Goal: Navigation & Orientation: Find specific page/section

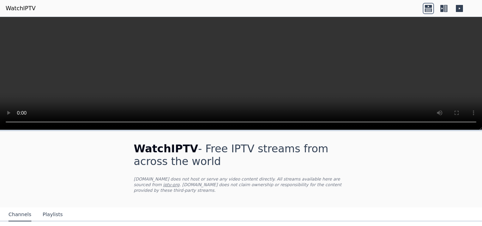
scroll to position [53, 0]
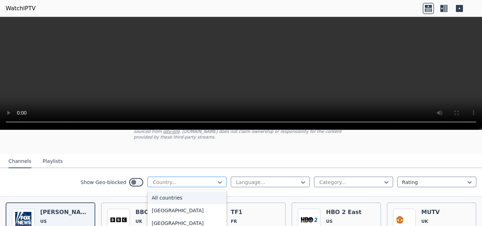
click at [190, 179] on div at bounding box center [184, 182] width 64 height 7
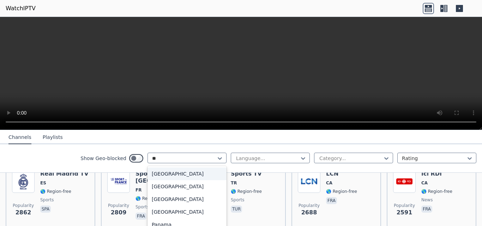
scroll to position [0, 0]
type input "***"
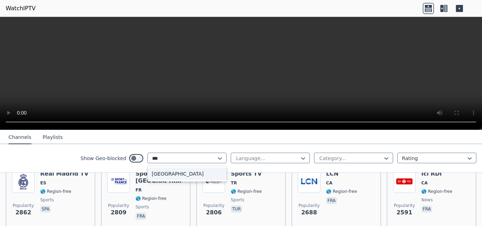
click at [163, 173] on div "[GEOGRAPHIC_DATA]" at bounding box center [186, 174] width 79 height 13
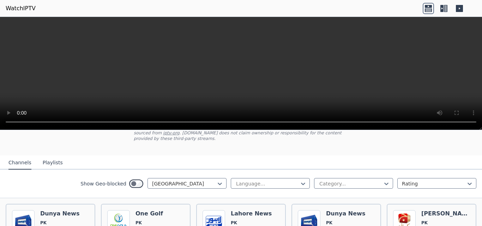
scroll to position [55, 0]
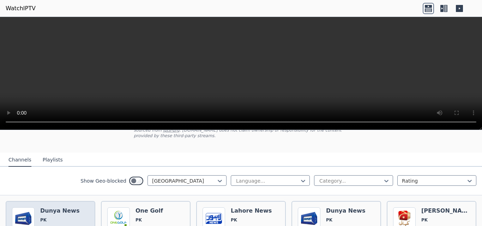
click at [69, 207] on h6 "Dunya News" at bounding box center [59, 210] width 39 height 7
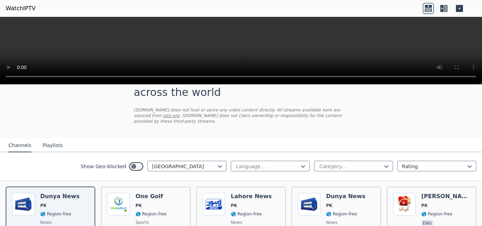
scroll to position [0, 0]
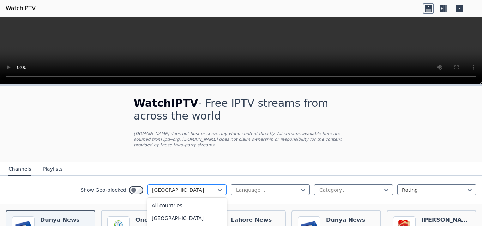
click at [183, 187] on div at bounding box center [184, 190] width 64 height 7
click at [171, 211] on div "[GEOGRAPHIC_DATA]" at bounding box center [186, 217] width 79 height 13
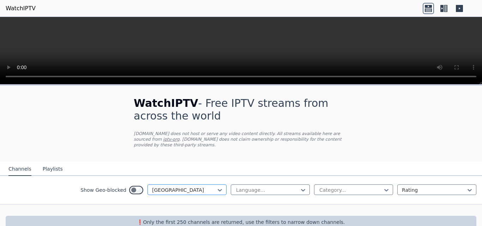
scroll to position [8, 0]
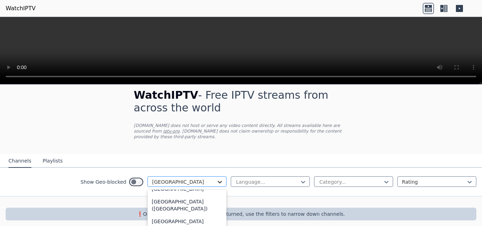
click at [216, 179] on icon at bounding box center [219, 182] width 7 height 7
click at [156, 216] on div "[GEOGRAPHIC_DATA]" at bounding box center [186, 221] width 79 height 13
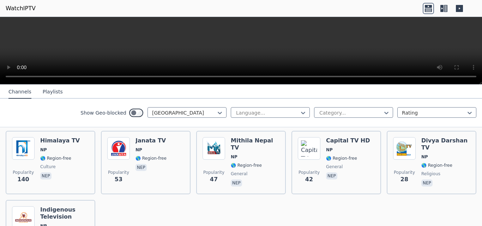
scroll to position [80, 0]
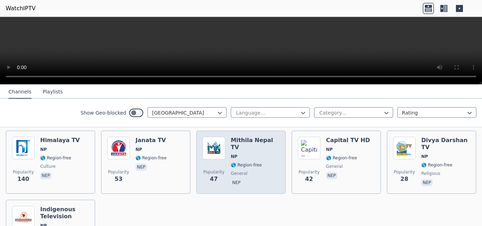
click at [248, 154] on span "NP" at bounding box center [255, 157] width 49 height 6
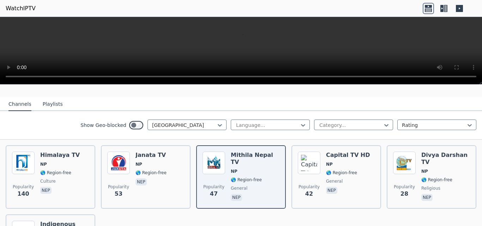
scroll to position [66, 0]
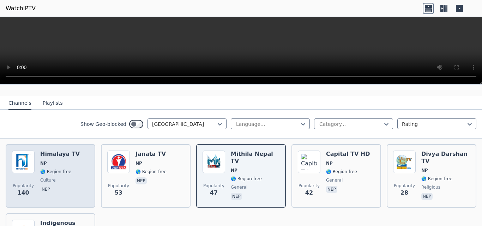
click at [59, 155] on div "Himalaya TV NP 🌎 Region-free culture nep" at bounding box center [60, 176] width 40 height 51
